Goal: Transaction & Acquisition: Purchase product/service

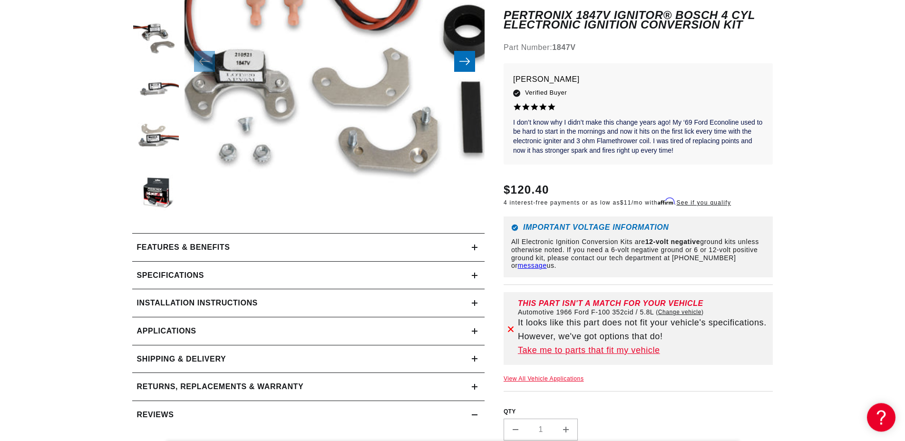
scroll to position [279, 0]
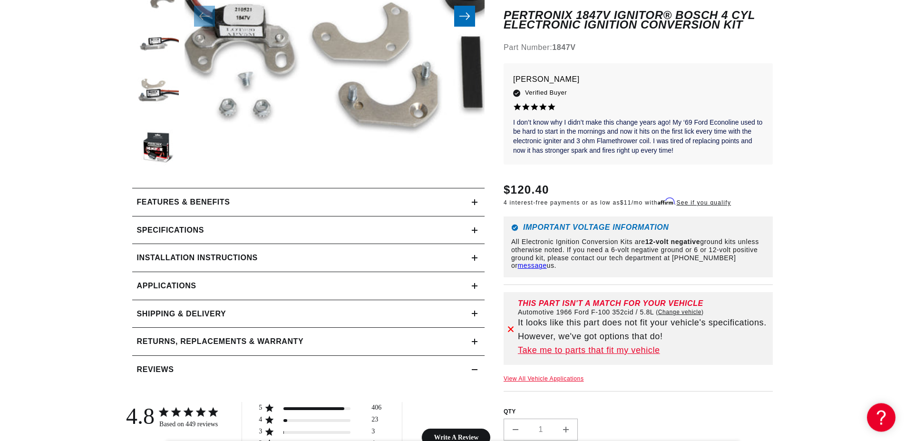
click at [670, 311] on link "Change vehicle" at bounding box center [680, 312] width 48 height 8
select select "1966"
select select "Ford"
select select "F-100"
select select "352cid-5.8L"
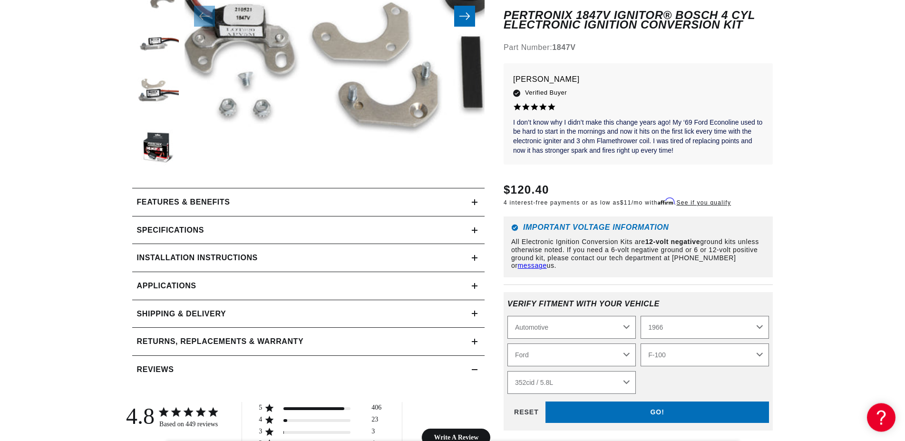
click at [641, 315] on select "2026 2025 2024 2023 2022 2021 2020 2019 2018 2017 2016 2015 2014 2013 2012 2011…" at bounding box center [705, 326] width 128 height 23
click option "1974" at bounding box center [0, 0] width 0 height 0
select select "1974"
select select "Engine"
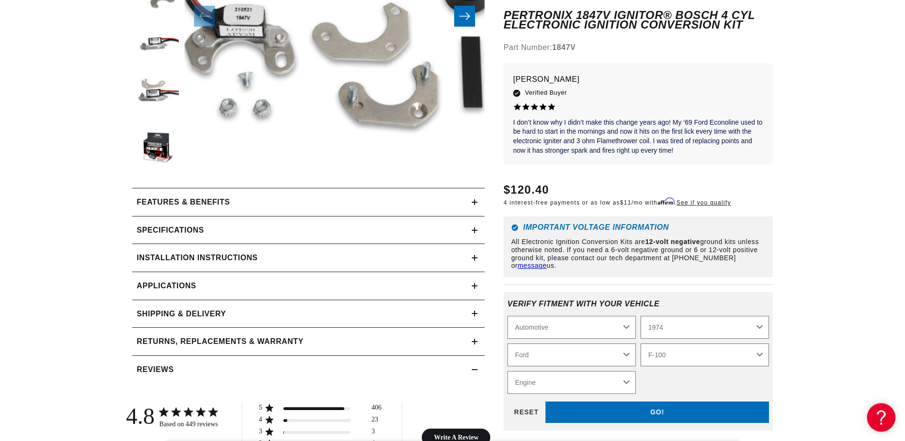
click at [507, 343] on select "Alfa Romeo American Motors Aston [PERSON_NAME] Audi [GEOGRAPHIC_DATA] Avanti BM…" at bounding box center [571, 354] width 128 height 23
click option "Volkswagen" at bounding box center [0, 0] width 0 height 0
select select "Volkswagen"
click at [641, 343] on select "Model 412 Beetle Dasher Karmann Ghia Super Beetle Thing" at bounding box center [705, 354] width 128 height 23
select select "Super-Beetle"
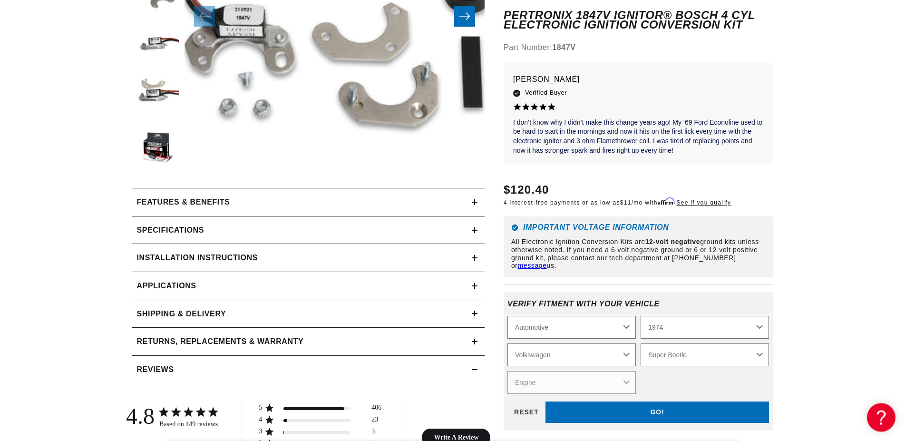
click option "Super Beetle" at bounding box center [0, 0] width 0 height 0
select select "Super-Beetle"
click at [507, 370] on select "Engine 1.6L 4" at bounding box center [571, 381] width 128 height 23
select select "1.6L"
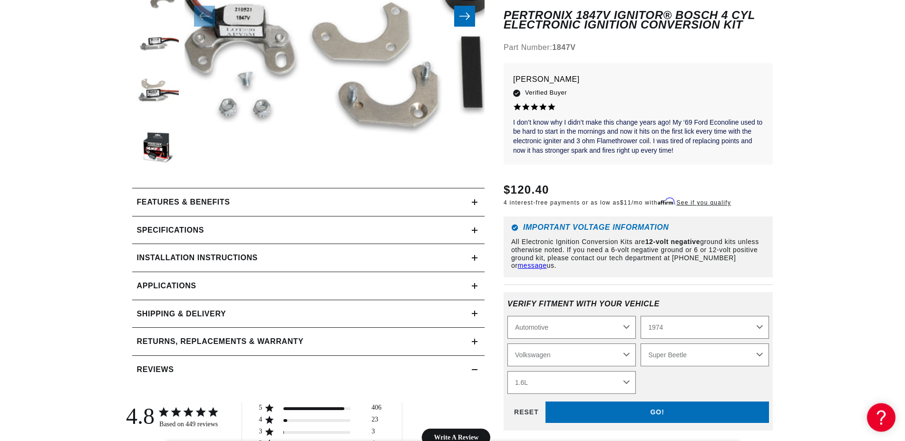
click option "1.6L" at bounding box center [0, 0] width 0 height 0
select select "Engine"
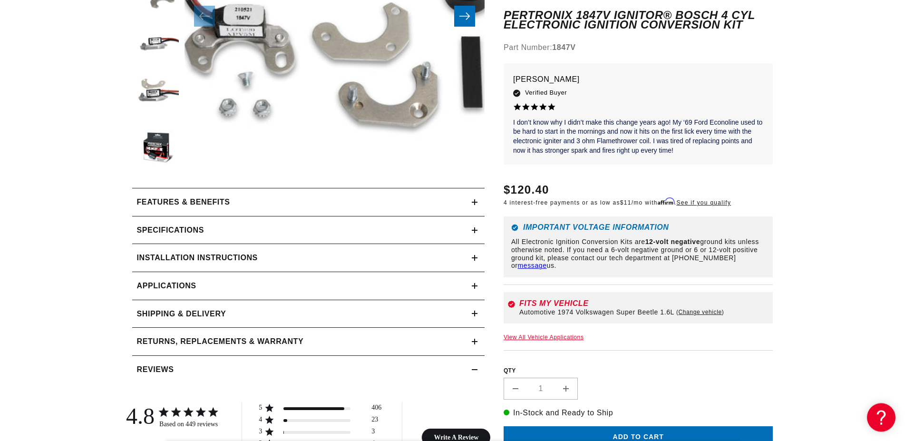
click at [662, 411] on p "In-Stock and Ready to Ship" at bounding box center [639, 412] width 270 height 12
click at [426, 252] on summary "Installation instructions" at bounding box center [308, 258] width 352 height 28
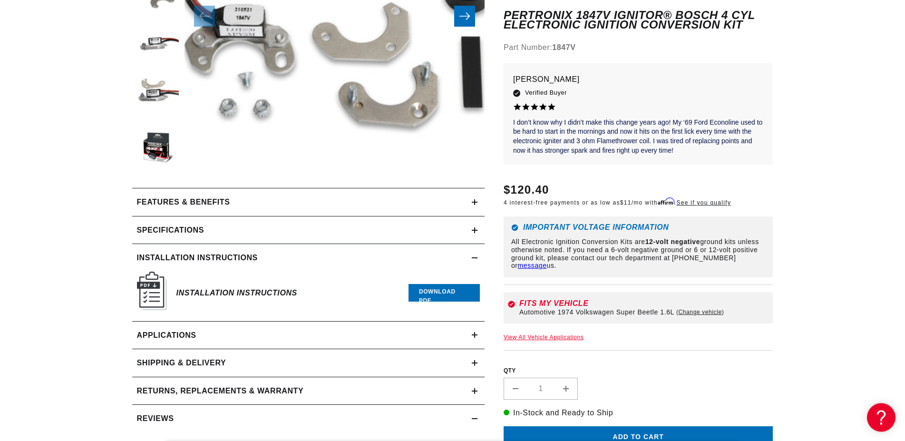
click at [439, 292] on link "Download PDF" at bounding box center [444, 293] width 71 height 18
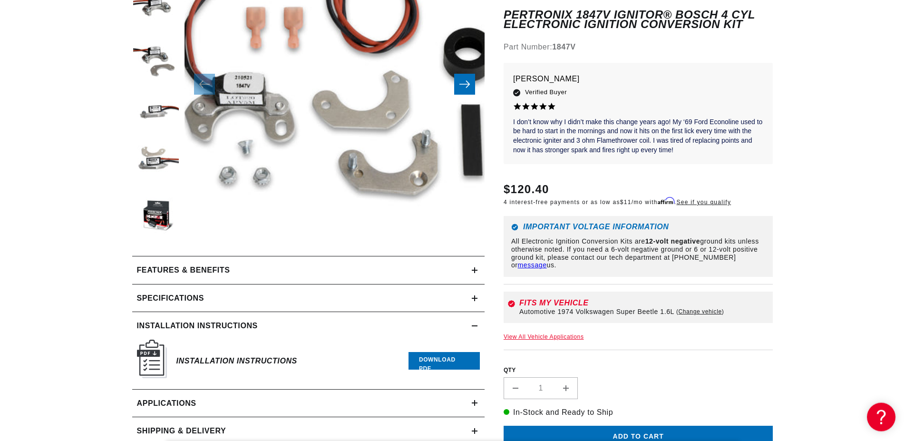
scroll to position [303, 0]
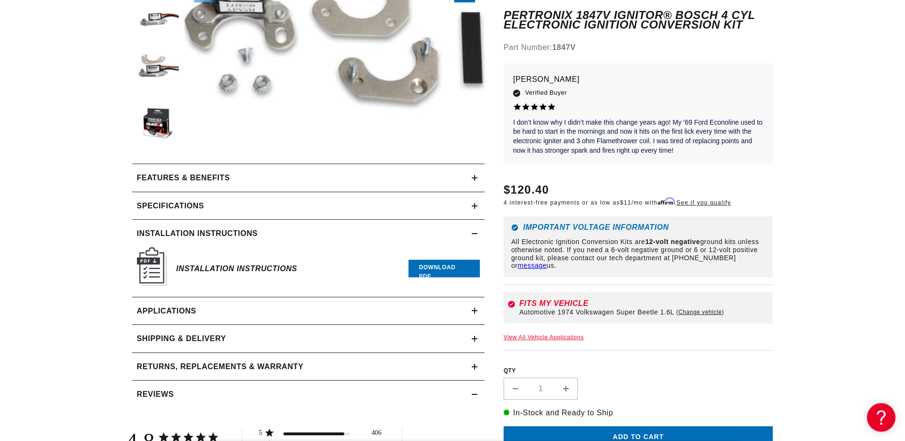
click at [458, 266] on link "Download PDF" at bounding box center [444, 269] width 71 height 18
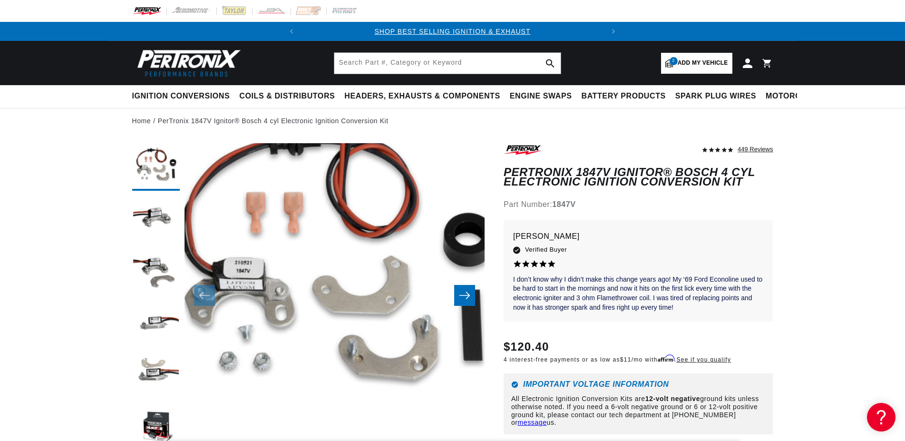
scroll to position [30, 0]
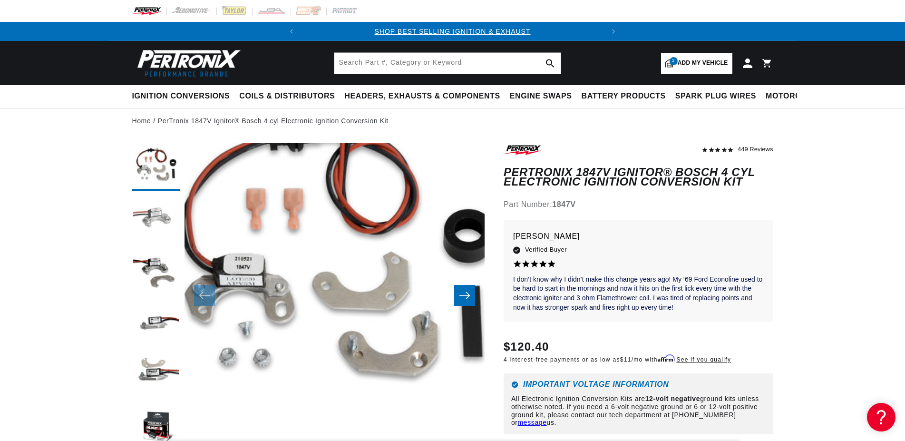
click at [165, 215] on button "Load image 2 in gallery view" at bounding box center [156, 219] width 48 height 48
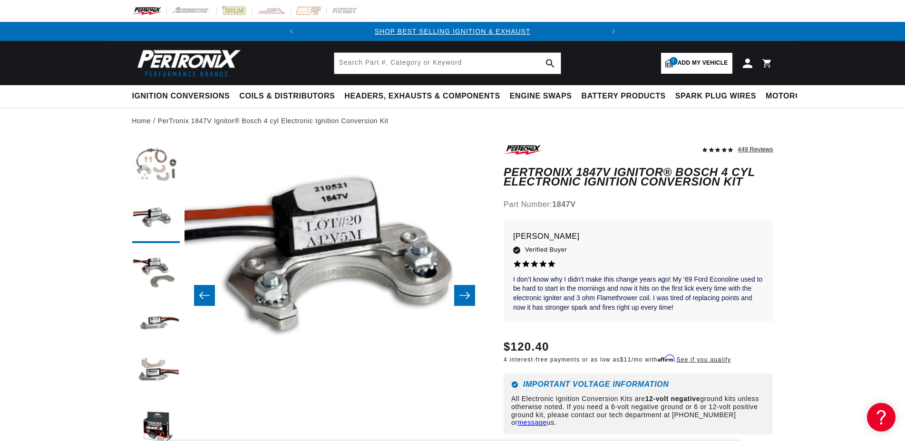
click at [153, 162] on button "Load image 1 in gallery view" at bounding box center [156, 167] width 48 height 48
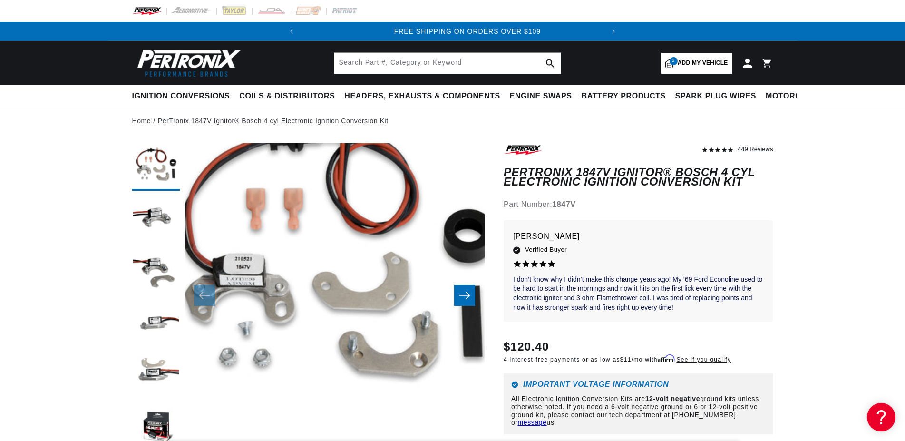
scroll to position [0, 289]
